Goal: Information Seeking & Learning: Compare options

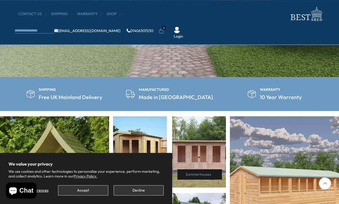
scroll to position [155, 0]
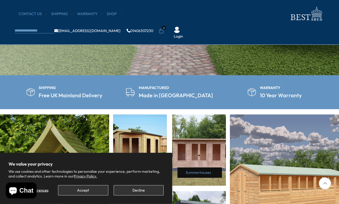
click at [74, 195] on button "Accept" at bounding box center [83, 190] width 50 height 10
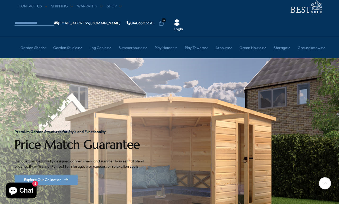
scroll to position [0, 0]
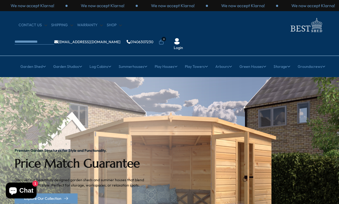
click at [55, 94] on link "All Summerhouses" at bounding box center [62, 98] width 31 height 9
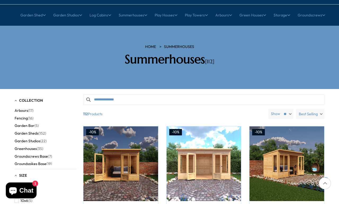
scroll to position [53, 0]
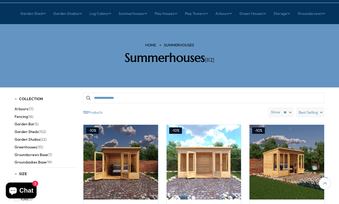
click at [321, 107] on label "Best Selling" at bounding box center [310, 112] width 28 height 10
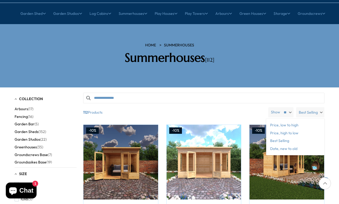
click at [297, 121] on span "Price, low to high" at bounding box center [295, 125] width 58 height 8
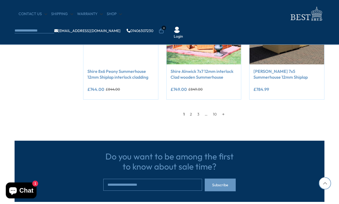
scroll to position [489, 0]
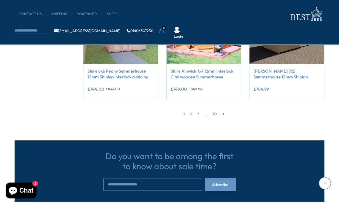
click at [187, 115] on link "2" at bounding box center [190, 114] width 7 height 8
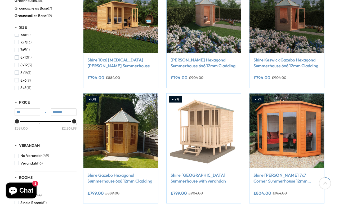
scroll to position [101, 0]
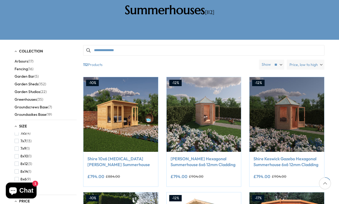
click at [103, 106] on img at bounding box center [120, 114] width 75 height 75
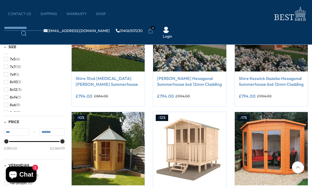
scroll to position [129, 0]
click at [10, 88] on span "8x12" at bounding box center [13, 90] width 7 height 4
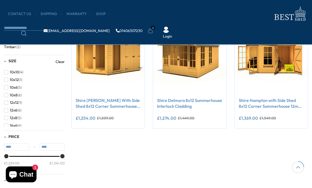
scroll to position [108, 0]
click at [7, 114] on button "12x8 (5)" at bounding box center [12, 118] width 17 height 8
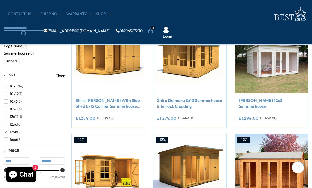
click at [6, 107] on span "button" at bounding box center [6, 109] width 4 height 4
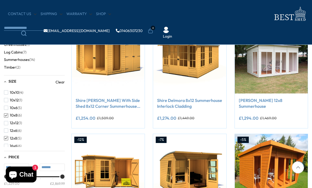
click at [4, 136] on span "button" at bounding box center [6, 138] width 4 height 4
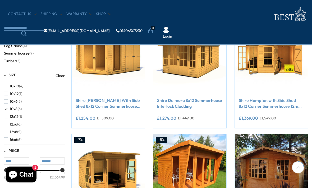
click at [4, 107] on span "button" at bounding box center [6, 109] width 4 height 4
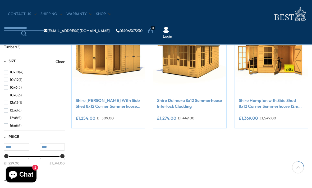
click at [7, 109] on span "button" at bounding box center [6, 110] width 4 height 4
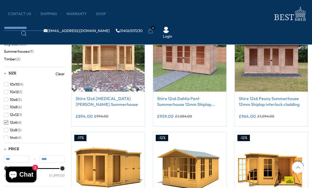
scroll to position [109, 0]
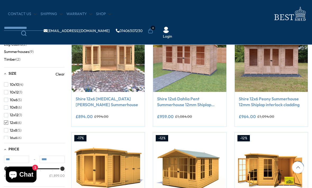
click at [97, 69] on img at bounding box center [108, 55] width 73 height 73
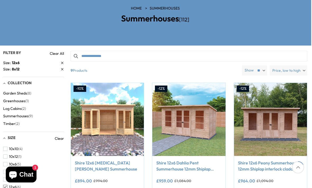
scroll to position [89, 1]
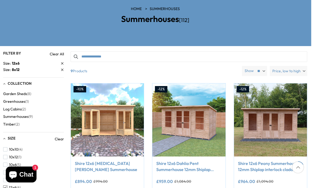
click at [188, 107] on img at bounding box center [188, 119] width 73 height 73
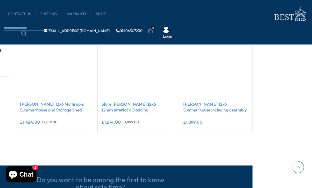
scroll to position [331, 56]
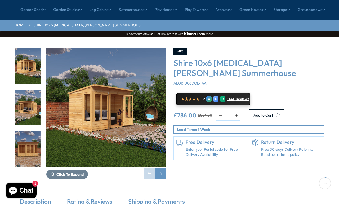
scroll to position [37, 0]
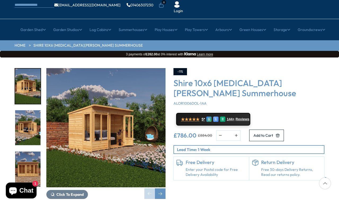
click at [21, 151] on img "3 / 10" at bounding box center [27, 168] width 25 height 35
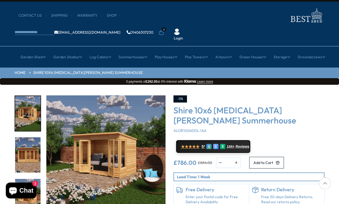
scroll to position [0, 0]
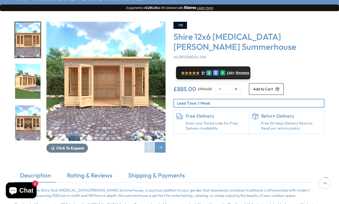
scroll to position [83, 0]
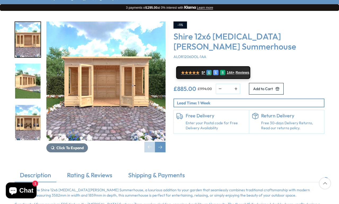
click at [83, 171] on link "Rating & Reviews" at bounding box center [90, 176] width 56 height 11
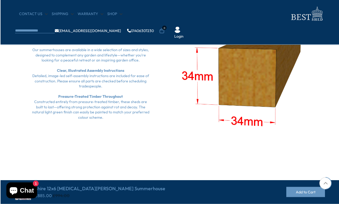
scroll to position [547, 0]
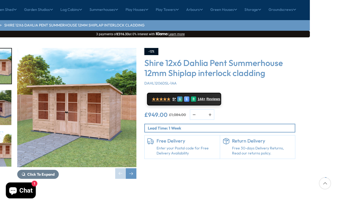
scroll to position [57, 29]
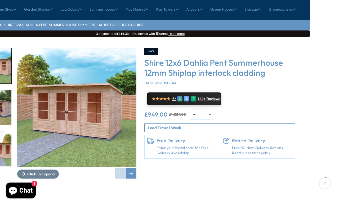
click at [164, 96] on span "★★★★★" at bounding box center [161, 98] width 19 height 5
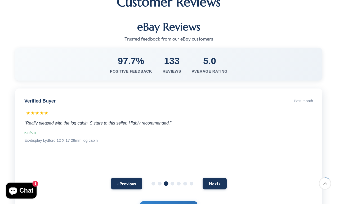
scroll to position [88, 1]
click at [117, 177] on button "‹ Previous" at bounding box center [126, 183] width 31 height 12
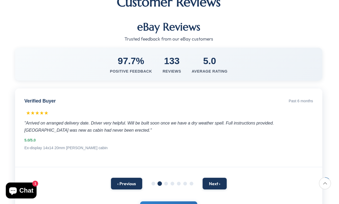
click at [212, 177] on button "Next ›" at bounding box center [214, 183] width 24 height 12
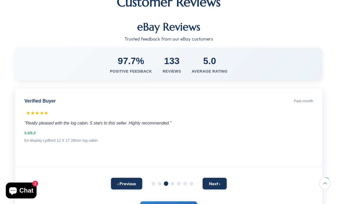
click at [210, 177] on button "Next ›" at bounding box center [214, 183] width 24 height 12
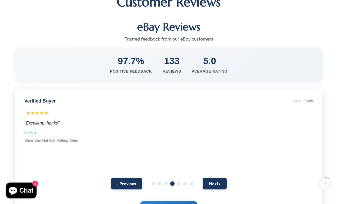
click at [207, 177] on button "Next ›" at bounding box center [214, 183] width 24 height 12
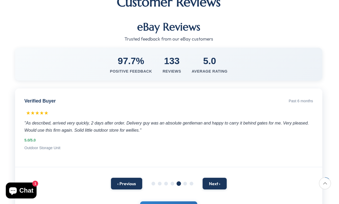
click at [208, 177] on button "Next ›" at bounding box center [214, 183] width 24 height 12
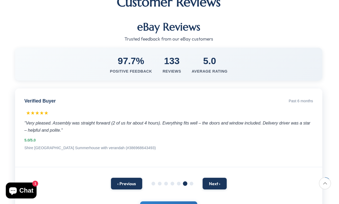
click at [211, 177] on button "Next ›" at bounding box center [214, 183] width 24 height 12
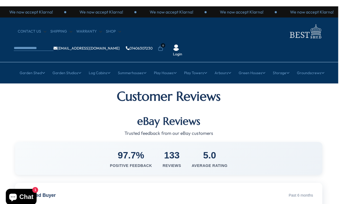
scroll to position [0, 1]
